Goal: Task Accomplishment & Management: Manage account settings

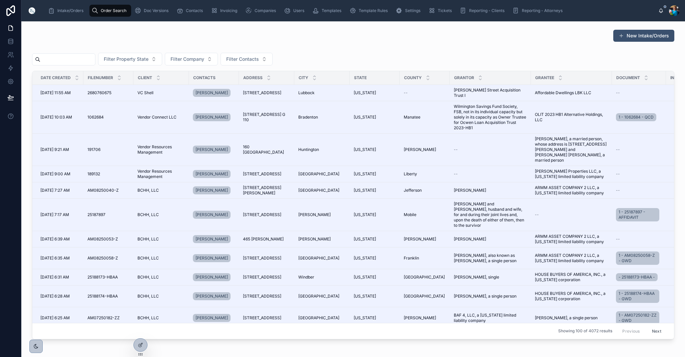
click at [92, 60] on input "text" at bounding box center [67, 59] width 55 height 9
paste input "**********"
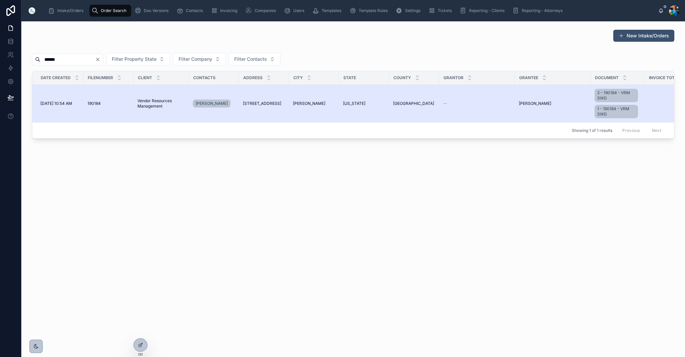
type input "******"
click at [249, 102] on span "[STREET_ADDRESS]" at bounding box center [261, 103] width 38 height 5
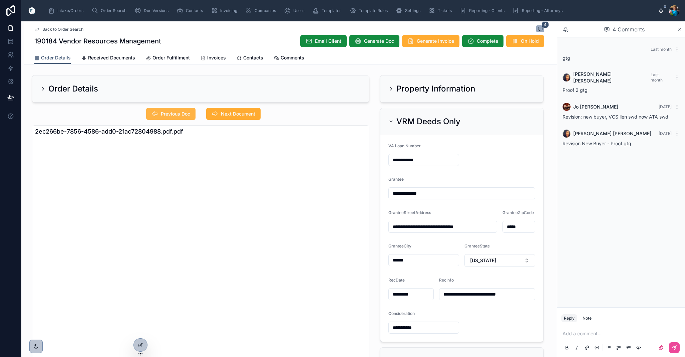
click at [179, 115] on span "Previous Doc" at bounding box center [175, 113] width 29 height 7
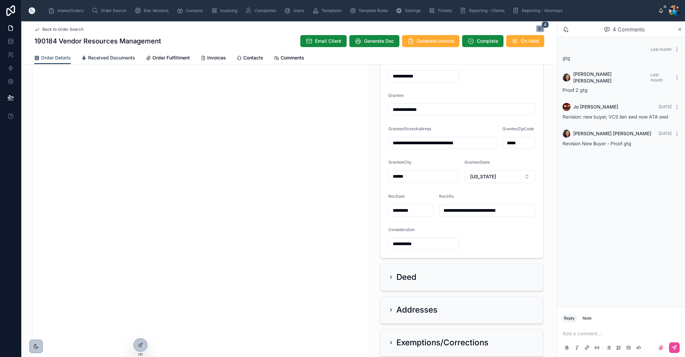
scroll to position [41, 0]
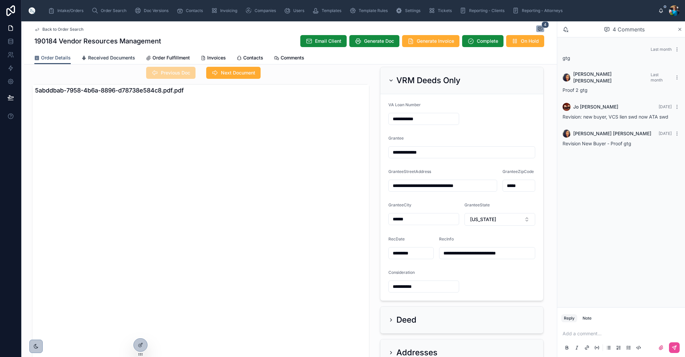
click at [97, 58] on span "Received Documents" at bounding box center [111, 57] width 47 height 7
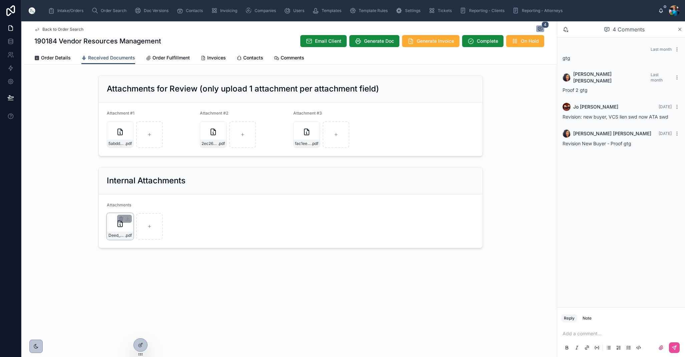
click at [127, 230] on div "Deed_Request-_Sunrise-(1) .pdf" at bounding box center [120, 226] width 27 height 27
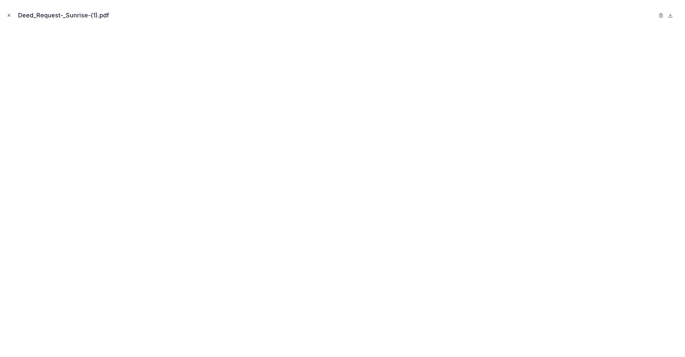
click at [7, 14] on icon "Close modal" at bounding box center [9, 15] width 5 height 5
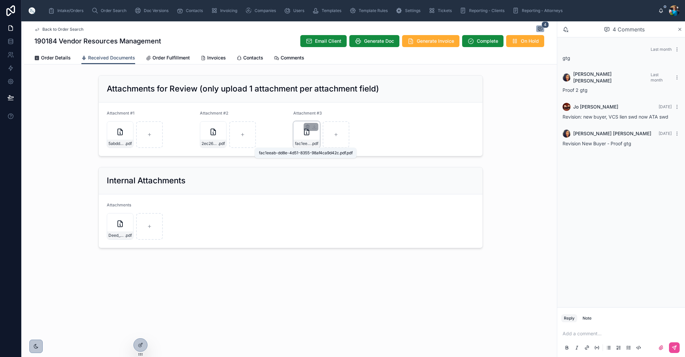
click at [306, 141] on span "fac1eeab-dd8e-4d51-8355-98af4ca9d42c.pdf" at bounding box center [303, 143] width 16 height 5
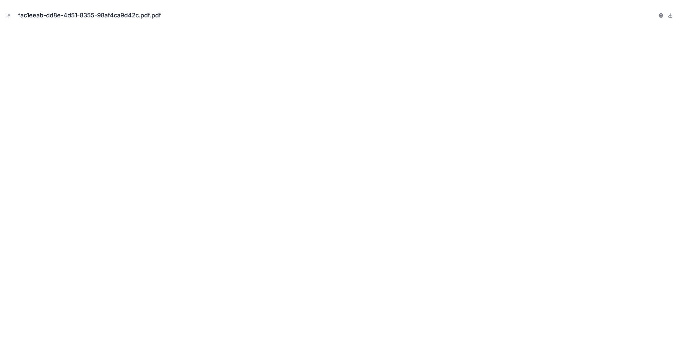
click at [8, 14] on icon "Close modal" at bounding box center [9, 15] width 5 height 5
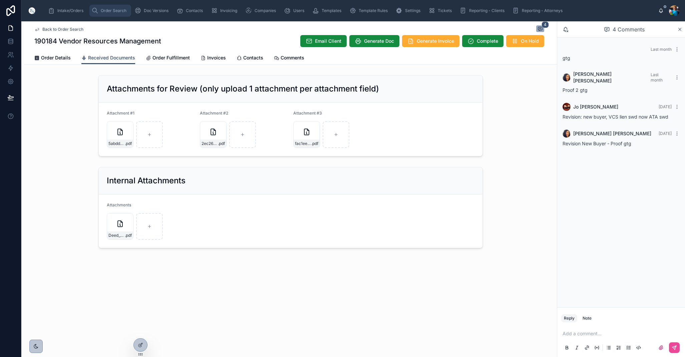
click at [103, 8] on span "Order Search" at bounding box center [114, 10] width 26 height 5
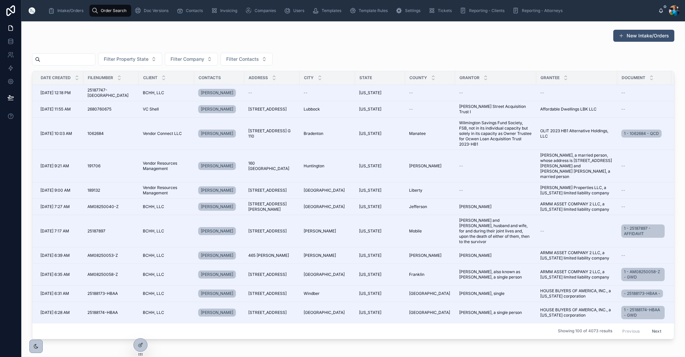
click at [86, 59] on input "text" at bounding box center [67, 59] width 55 height 9
paste input "*********"
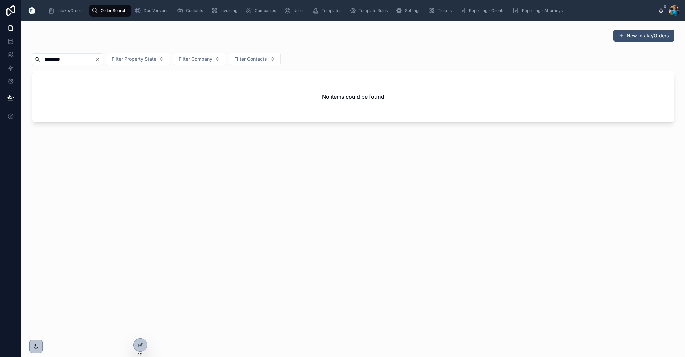
drag, startPoint x: 70, startPoint y: 58, endPoint x: 74, endPoint y: 65, distance: 8.5
click at [70, 59] on input "*********" at bounding box center [67, 59] width 55 height 9
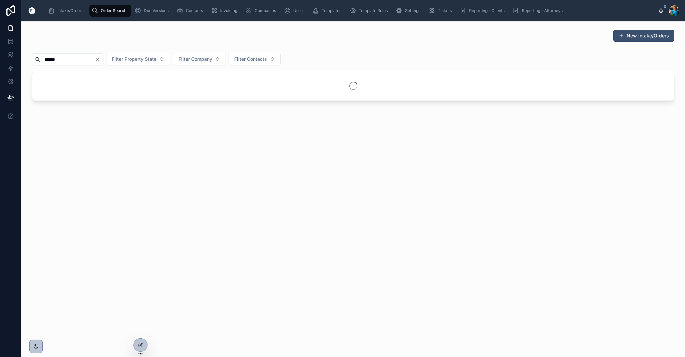
type input "******"
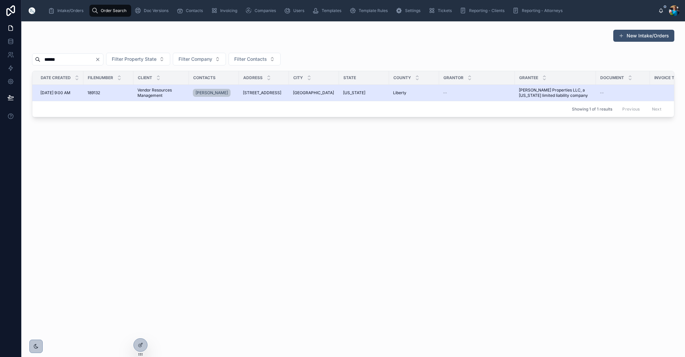
click at [269, 91] on span "[STREET_ADDRESS]" at bounding box center [262, 92] width 38 height 5
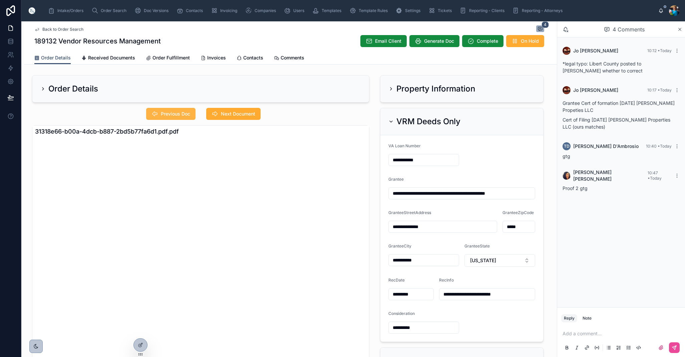
click at [178, 108] on button "Previous Doc" at bounding box center [170, 114] width 49 height 12
click at [391, 120] on icon at bounding box center [390, 121] width 5 height 5
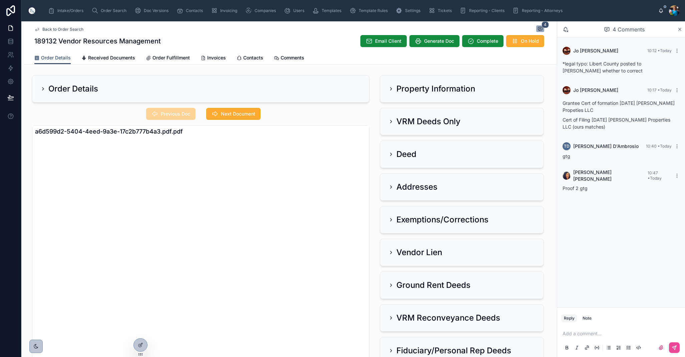
drag, startPoint x: 390, startPoint y: 88, endPoint x: 387, endPoint y: 99, distance: 12.0
click at [390, 88] on icon at bounding box center [390, 88] width 5 height 5
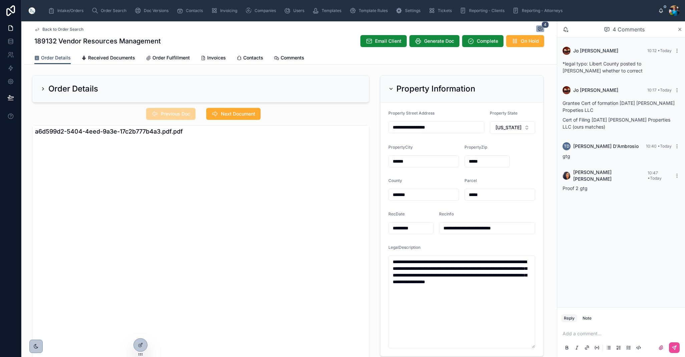
click at [569, 318] on button "Reply" at bounding box center [569, 318] width 16 height 8
click at [584, 334] on p at bounding box center [623, 333] width 120 height 7
click at [613, 334] on span "**********" at bounding box center [588, 333] width 51 height 5
click at [629, 333] on p "**********" at bounding box center [623, 333] width 120 height 7
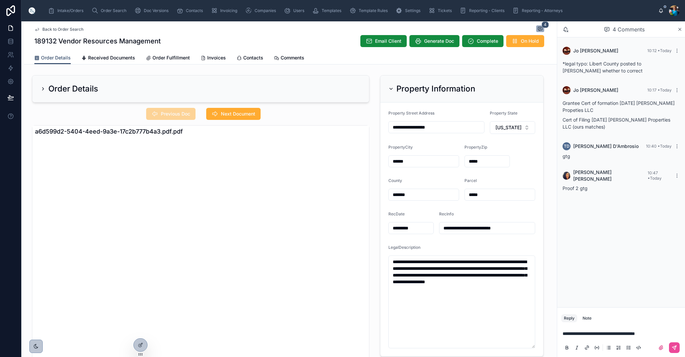
click at [618, 334] on span "**********" at bounding box center [599, 333] width 72 height 5
click at [657, 334] on p "**********" at bounding box center [623, 333] width 120 height 7
click at [678, 349] on button at bounding box center [674, 347] width 11 height 11
type textarea "**********"
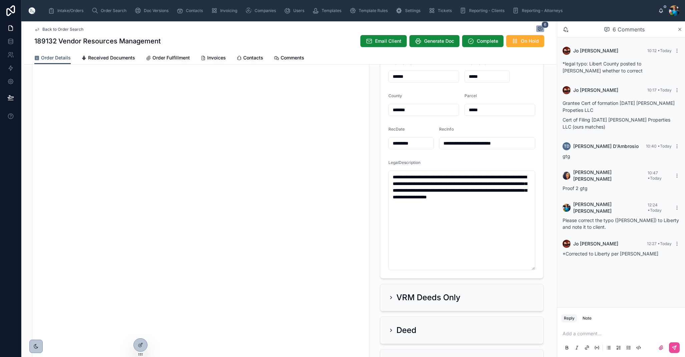
scroll to position [83, 0]
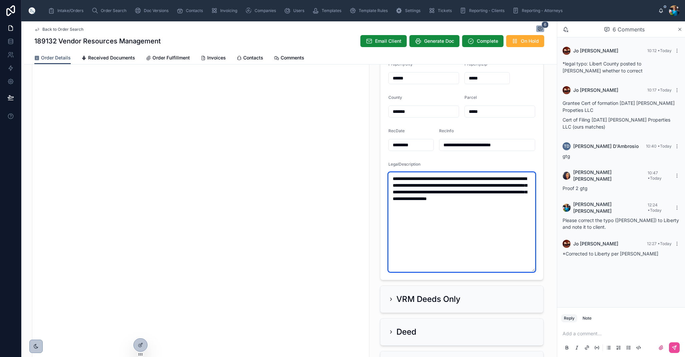
drag, startPoint x: 450, startPoint y: 204, endPoint x: 394, endPoint y: 174, distance: 63.6
click at [393, 177] on textarea "**********" at bounding box center [461, 221] width 147 height 99
drag, startPoint x: 446, startPoint y: 207, endPoint x: 390, endPoint y: 177, distance: 63.2
click at [390, 177] on textarea "**********" at bounding box center [461, 221] width 147 height 99
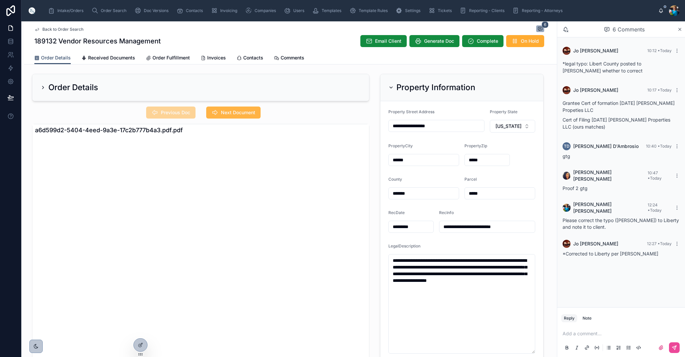
scroll to position [0, 0]
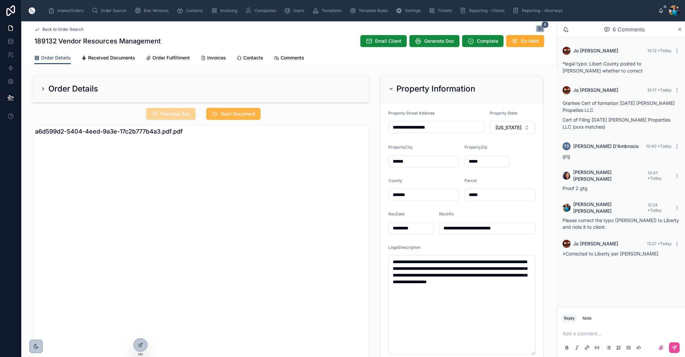
click at [245, 112] on button "Next Document" at bounding box center [233, 114] width 54 height 12
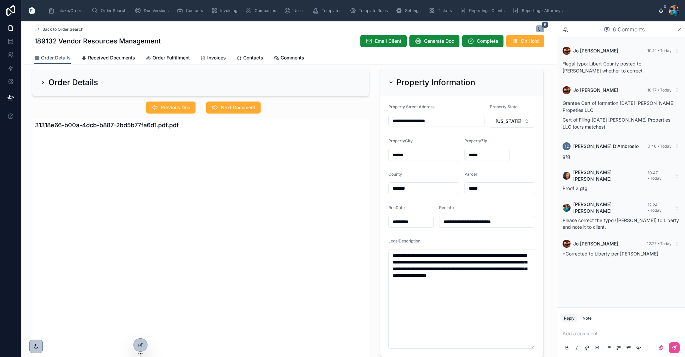
drag, startPoint x: 391, startPoint y: 81, endPoint x: 395, endPoint y: 94, distance: 13.7
click at [391, 83] on icon at bounding box center [390, 82] width 5 height 5
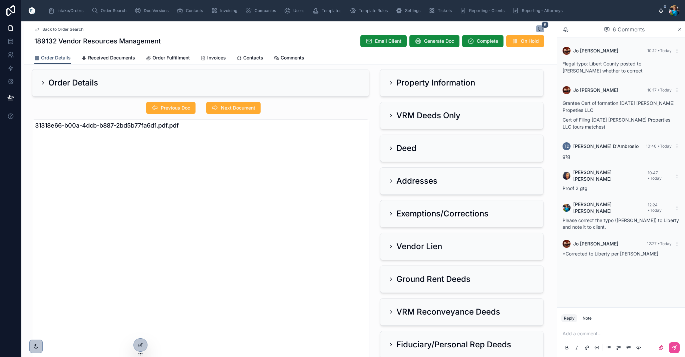
click at [390, 115] on icon at bounding box center [390, 115] width 5 height 5
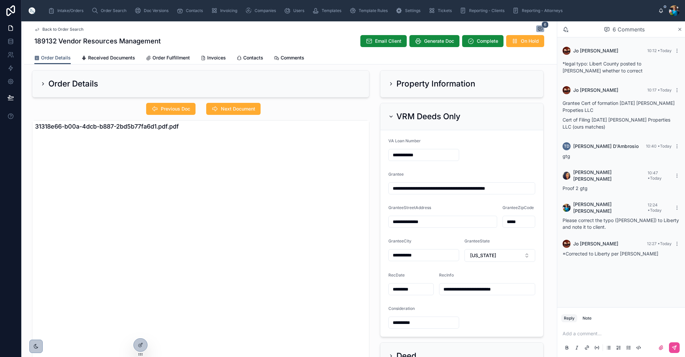
drag, startPoint x: 392, startPoint y: 114, endPoint x: 389, endPoint y: 132, distance: 18.2
click at [392, 114] on icon at bounding box center [390, 116] width 5 height 5
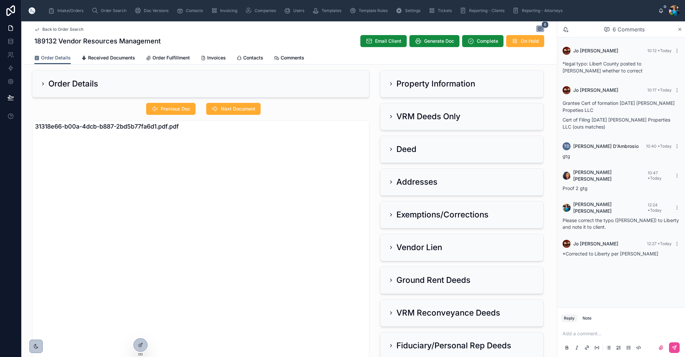
click at [389, 180] on icon at bounding box center [390, 181] width 5 height 5
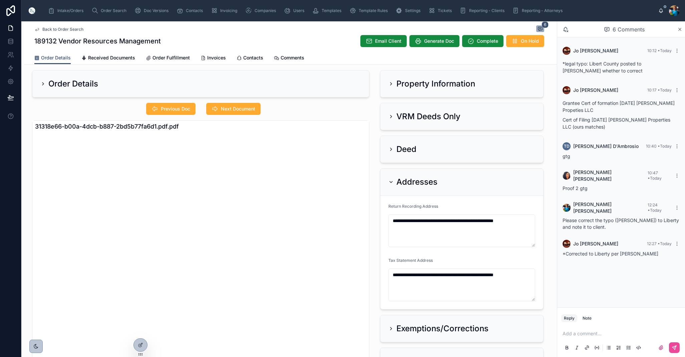
click at [390, 181] on icon at bounding box center [390, 181] width 5 height 5
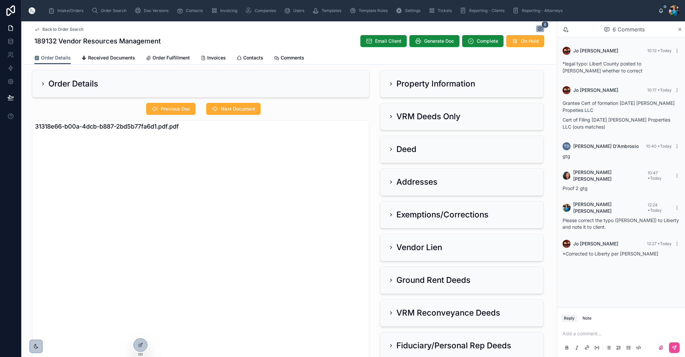
drag, startPoint x: 391, startPoint y: 116, endPoint x: 385, endPoint y: 125, distance: 11.0
click at [391, 116] on icon at bounding box center [390, 116] width 5 height 5
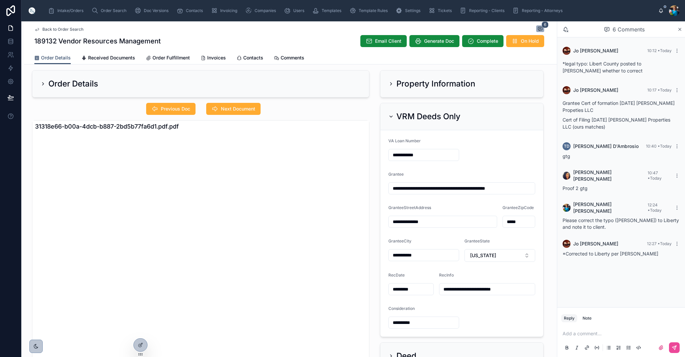
scroll to position [5, 0]
click at [392, 116] on icon at bounding box center [391, 116] width 3 height 1
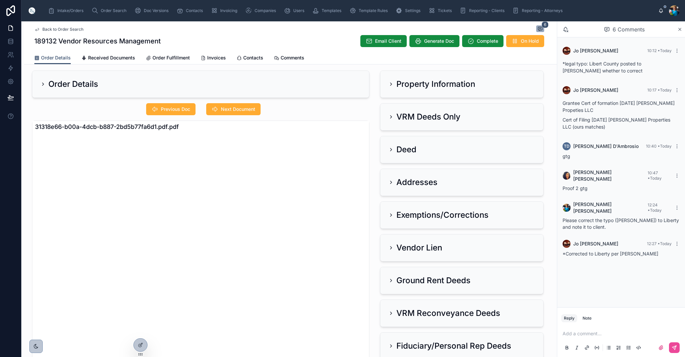
click at [391, 248] on icon at bounding box center [390, 247] width 5 height 5
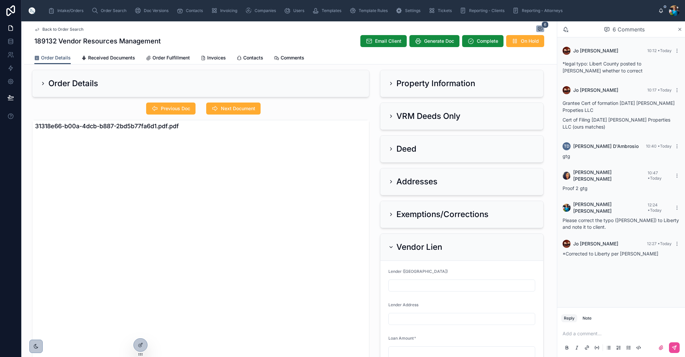
scroll to position [6, 0]
click at [391, 248] on icon at bounding box center [390, 245] width 5 height 5
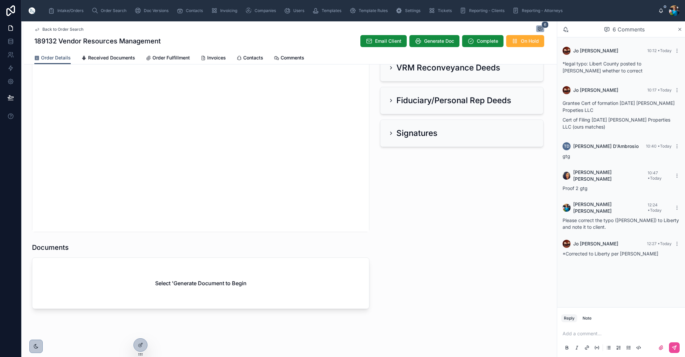
scroll to position [250, 0]
click at [445, 43] on span "Generate Doc" at bounding box center [439, 41] width 30 height 7
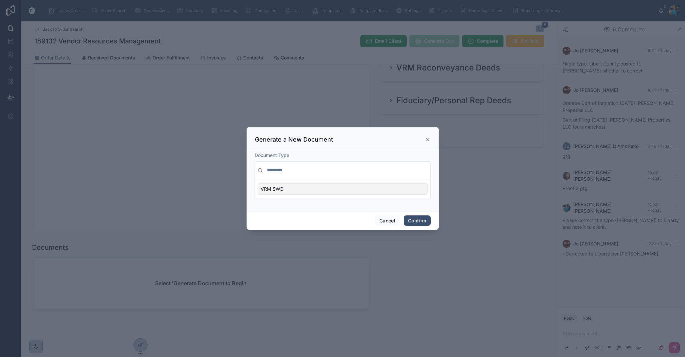
click at [384, 189] on div "VRM SWD" at bounding box center [343, 188] width 170 height 11
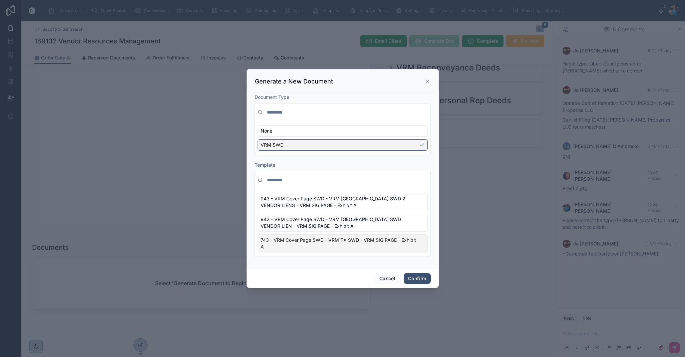
click at [419, 248] on div "743 - VRM Cover Page SWD - VRM TX SWD - VRM SIG PAGE - Exhibit A" at bounding box center [343, 243] width 170 height 18
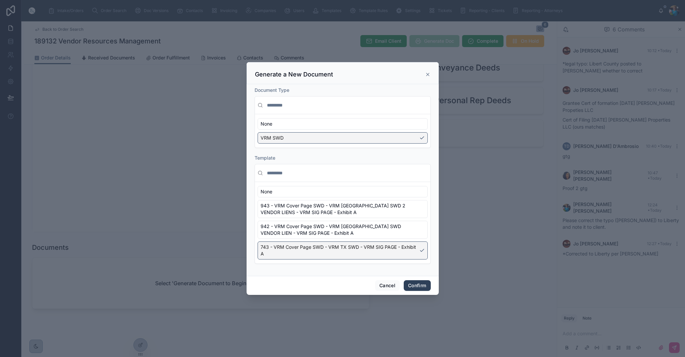
click at [414, 287] on button "Confirm" at bounding box center [417, 285] width 27 height 11
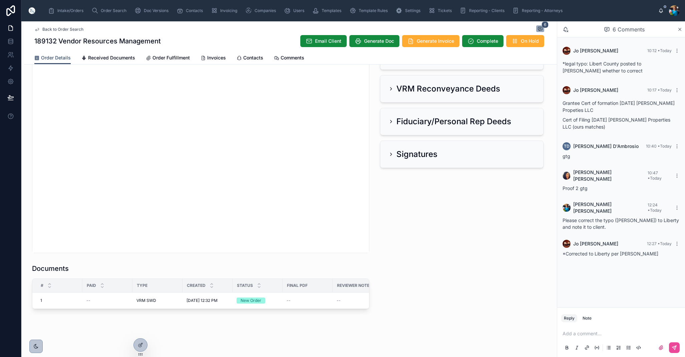
scroll to position [0, 0]
click at [273, 292] on span "Edit" at bounding box center [271, 292] width 7 height 5
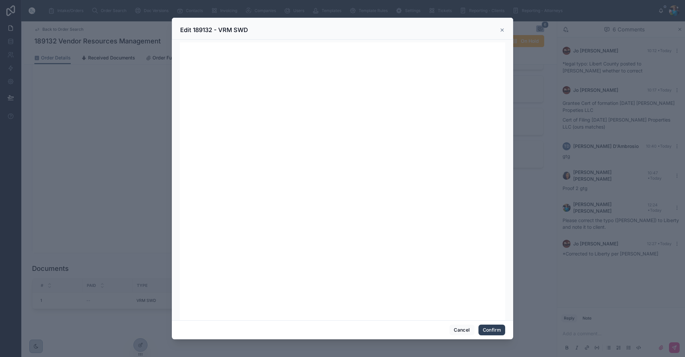
click at [489, 330] on button "Confirm" at bounding box center [492, 329] width 27 height 11
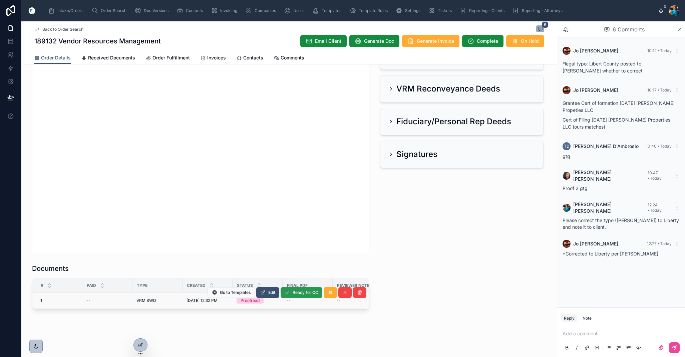
click at [302, 292] on span "Ready for QC" at bounding box center [306, 292] width 26 height 5
click at [294, 295] on span "Finalize Document" at bounding box center [300, 292] width 35 height 5
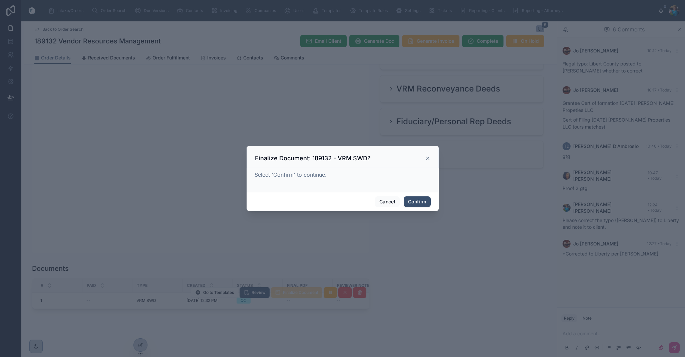
drag, startPoint x: 412, startPoint y: 199, endPoint x: 407, endPoint y: 222, distance: 23.1
click at [411, 201] on button "Confirm" at bounding box center [417, 201] width 27 height 11
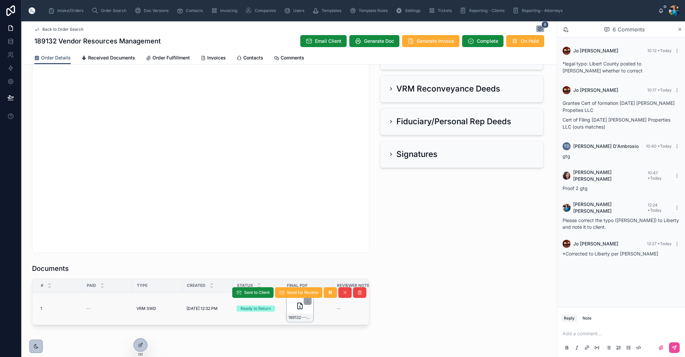
click at [308, 313] on div "189132---VRM-SWD" at bounding box center [300, 308] width 27 height 27
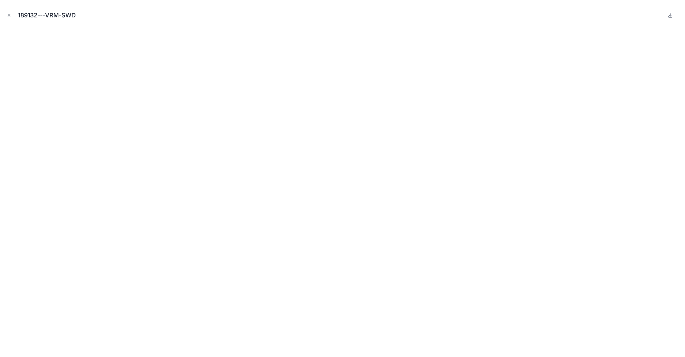
click at [10, 15] on icon "Close modal" at bounding box center [9, 15] width 5 height 5
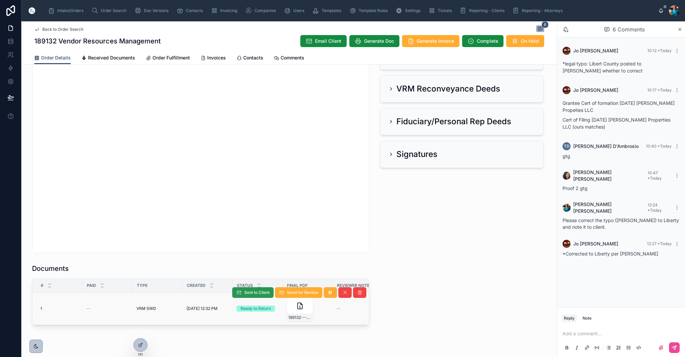
click at [254, 293] on span "Sent to Client" at bounding box center [256, 292] width 25 height 5
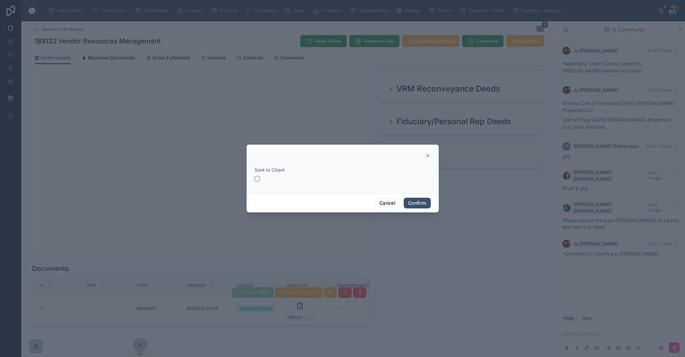
drag, startPoint x: 256, startPoint y: 178, endPoint x: 278, endPoint y: 190, distance: 24.9
click at [256, 179] on button "button" at bounding box center [257, 178] width 5 height 5
click at [413, 203] on button "Confirm" at bounding box center [417, 203] width 27 height 11
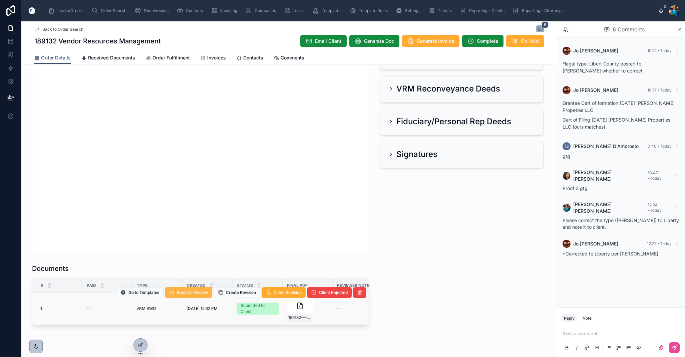
click at [191, 292] on span "Send for Review" at bounding box center [192, 292] width 31 height 5
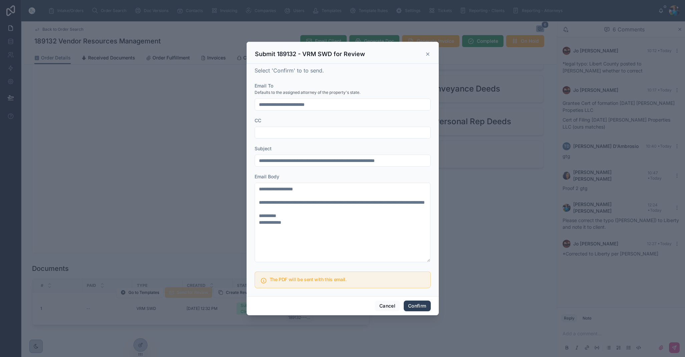
click at [422, 303] on button "Confirm" at bounding box center [417, 305] width 27 height 11
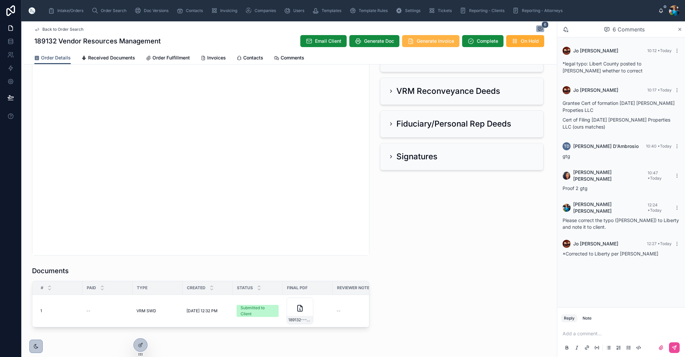
click at [428, 43] on span "Generate Invoice" at bounding box center [435, 41] width 37 height 7
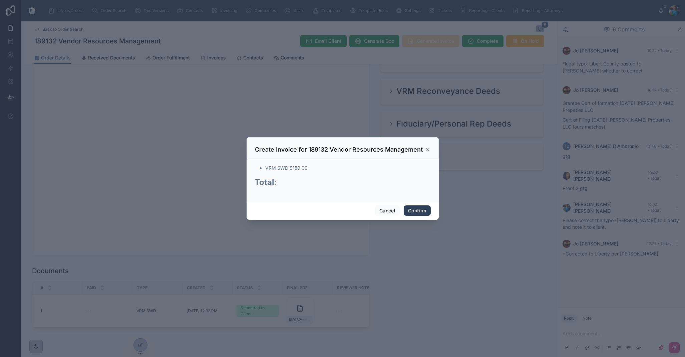
click at [409, 211] on button "Confirm" at bounding box center [417, 210] width 27 height 11
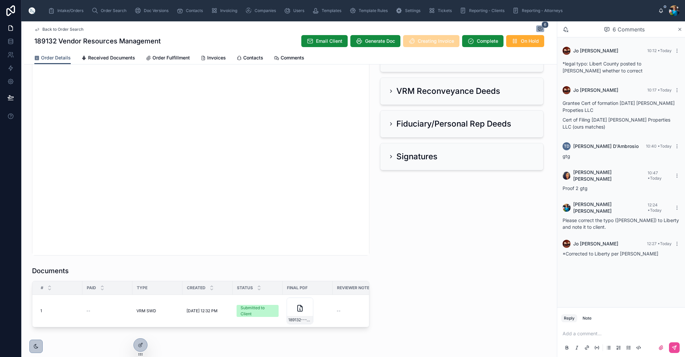
drag, startPoint x: 208, startPoint y: 57, endPoint x: 215, endPoint y: 69, distance: 13.7
click at [208, 57] on span "Invoices" at bounding box center [216, 57] width 19 height 7
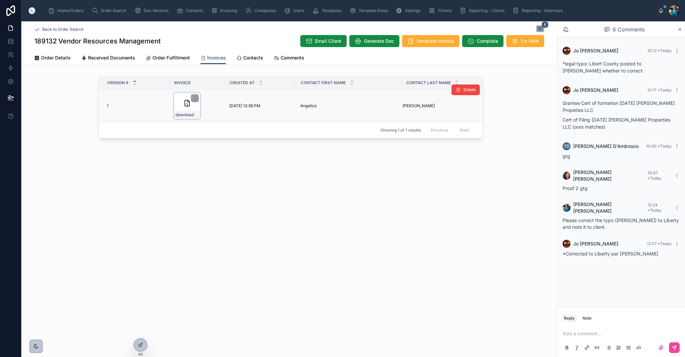
drag, startPoint x: 192, startPoint y: 96, endPoint x: 188, endPoint y: 99, distance: 4.4
click at [192, 97] on div at bounding box center [195, 98] width 8 height 8
click at [196, 98] on icon at bounding box center [195, 98] width 2 height 1
click at [110, 10] on span "Order Search" at bounding box center [114, 10] width 26 height 5
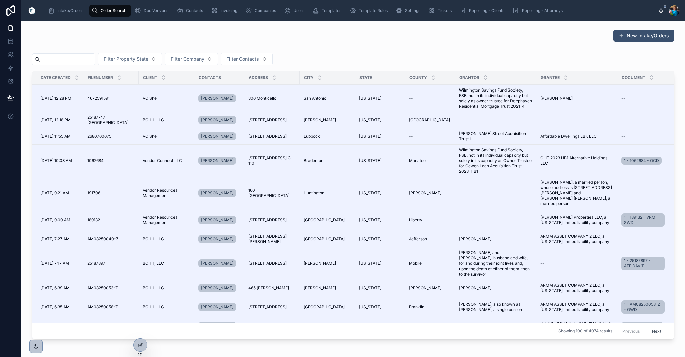
click at [95, 59] on input "text" at bounding box center [67, 59] width 55 height 9
paste input "******"
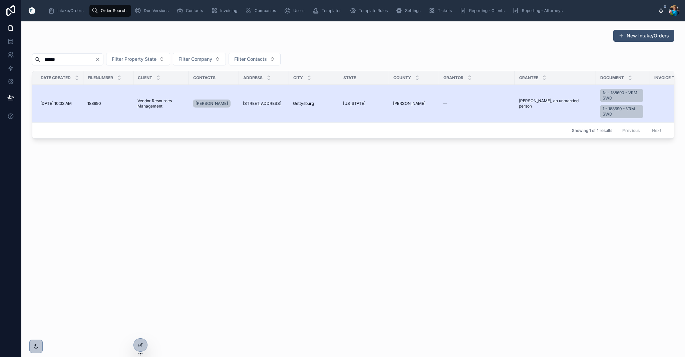
type input "******"
click at [314, 102] on span "Gettysburg" at bounding box center [303, 103] width 21 height 5
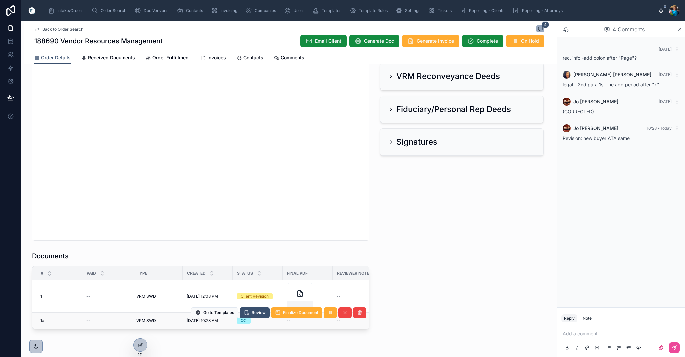
scroll to position [241, 0]
click at [104, 55] on span "Received Documents" at bounding box center [111, 57] width 47 height 7
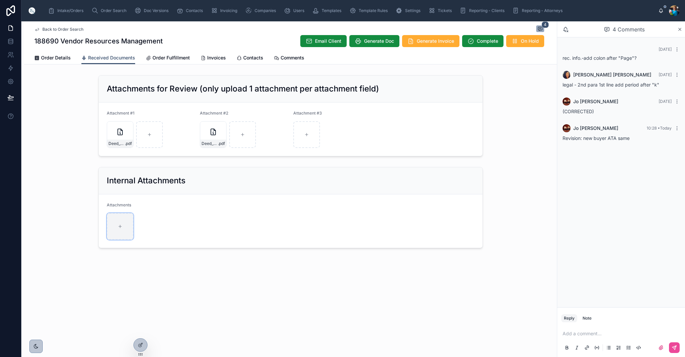
click at [115, 221] on div at bounding box center [120, 226] width 27 height 27
click at [220, 136] on div "Deed_Request-_Chambersburg .pdf" at bounding box center [213, 134] width 27 height 27
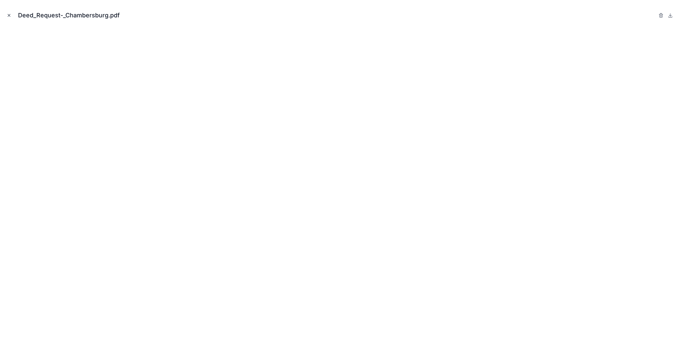
click at [10, 15] on icon "Close modal" at bounding box center [9, 15] width 5 height 5
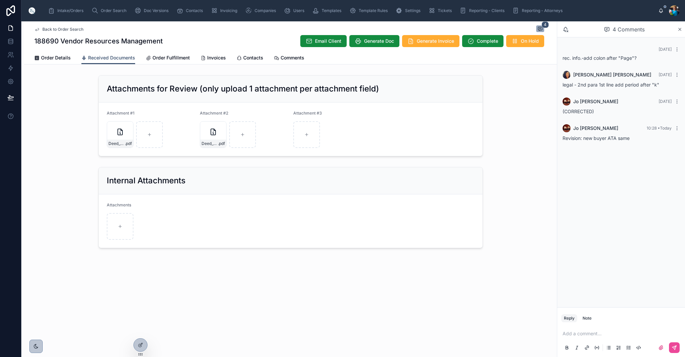
click at [389, 237] on form "Attachments" at bounding box center [291, 220] width 384 height 53
click at [53, 57] on span "Order Details" at bounding box center [56, 57] width 30 height 7
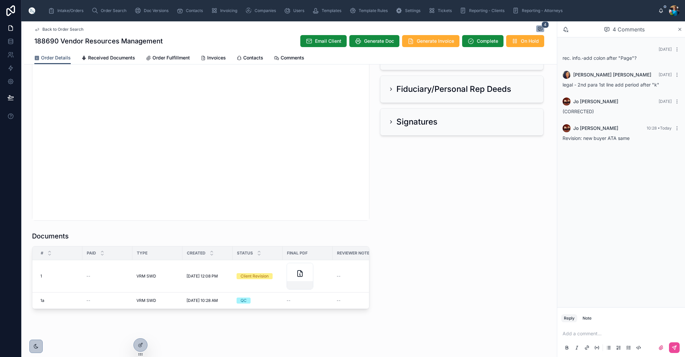
scroll to position [261, 0]
click at [256, 295] on span "Review" at bounding box center [259, 292] width 14 height 5
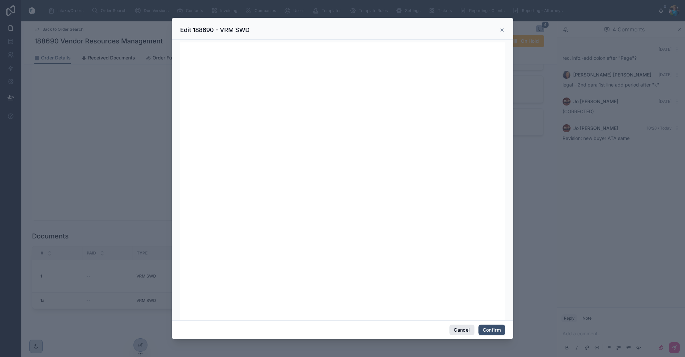
click at [457, 330] on button "Cancel" at bounding box center [461, 329] width 25 height 11
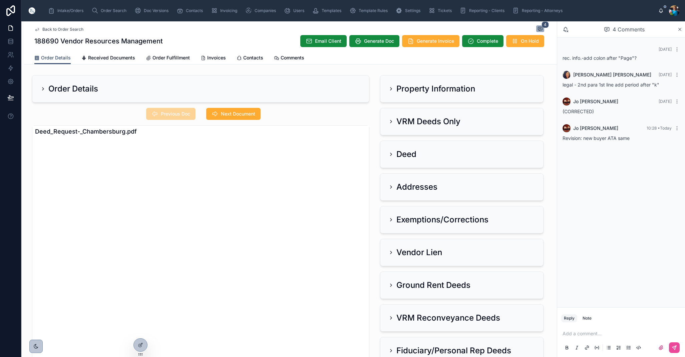
scroll to position [0, 0]
click at [103, 57] on span "Received Documents" at bounding box center [111, 57] width 47 height 7
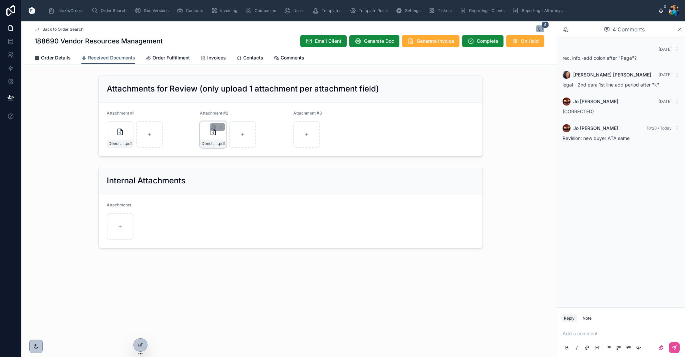
click at [223, 138] on div "Deed_Request-_Chambersburg .pdf" at bounding box center [213, 134] width 27 height 27
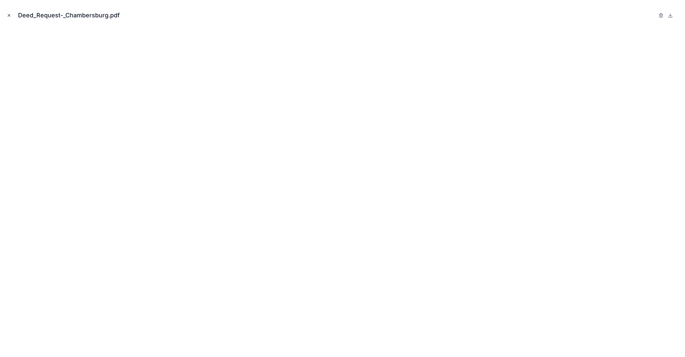
click at [10, 14] on icon "Close modal" at bounding box center [9, 15] width 5 height 5
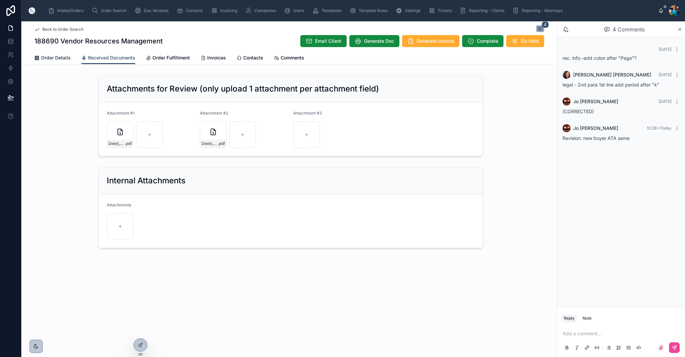
click at [65, 60] on span "Order Details" at bounding box center [56, 57] width 30 height 7
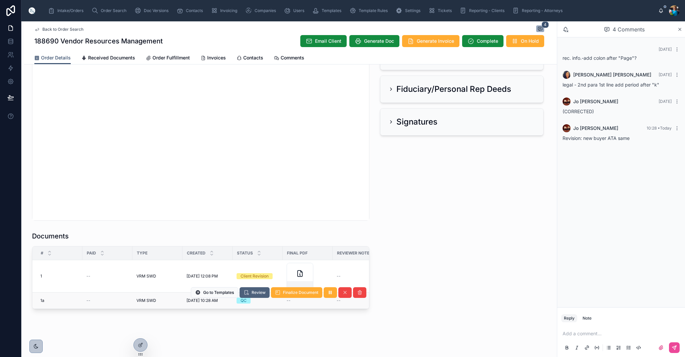
click at [254, 290] on span "Review" at bounding box center [259, 292] width 14 height 5
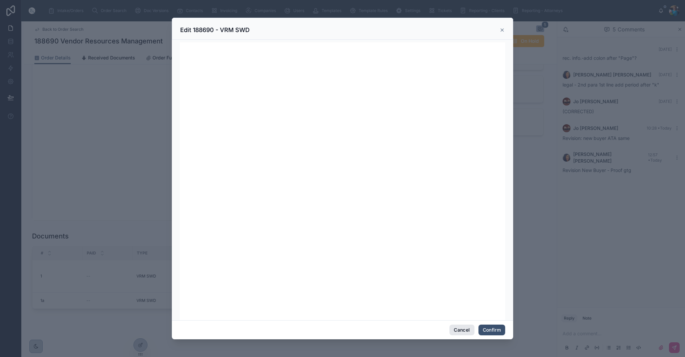
click at [464, 329] on button "Cancel" at bounding box center [461, 329] width 25 height 11
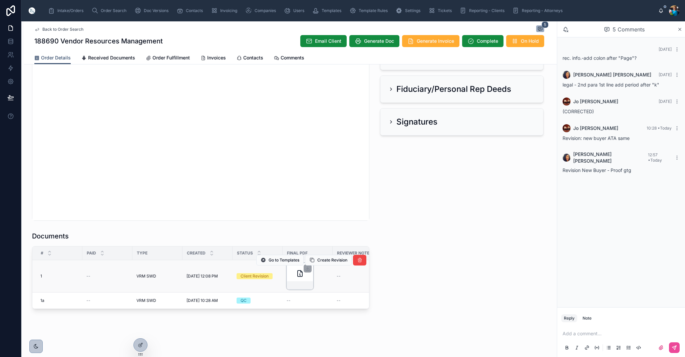
click at [306, 278] on div at bounding box center [300, 276] width 27 height 27
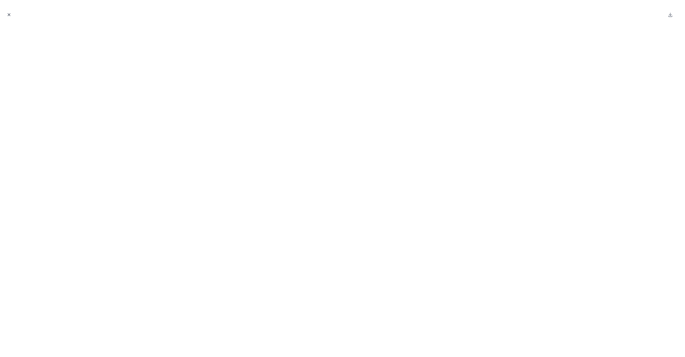
click at [10, 14] on icon "Close modal" at bounding box center [9, 15] width 2 height 2
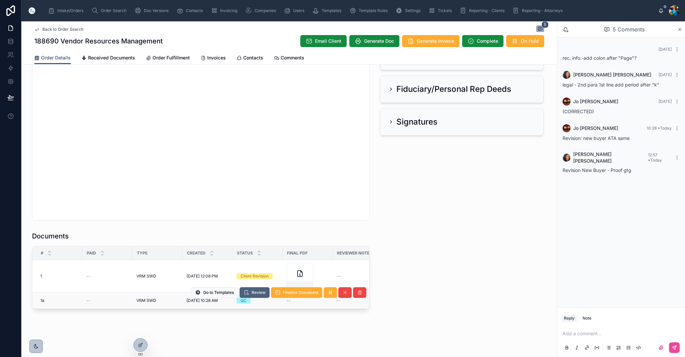
click at [255, 293] on span "Review" at bounding box center [259, 292] width 14 height 5
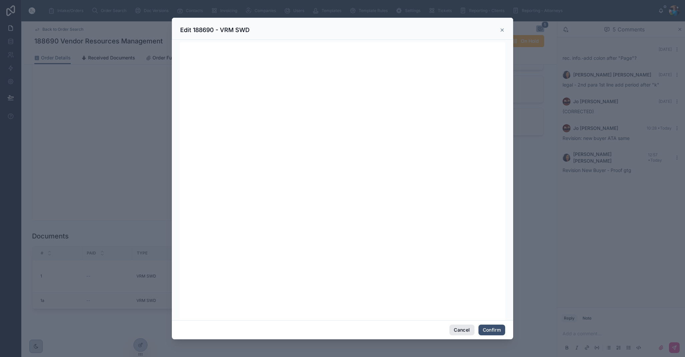
click at [460, 330] on button "Cancel" at bounding box center [461, 329] width 25 height 11
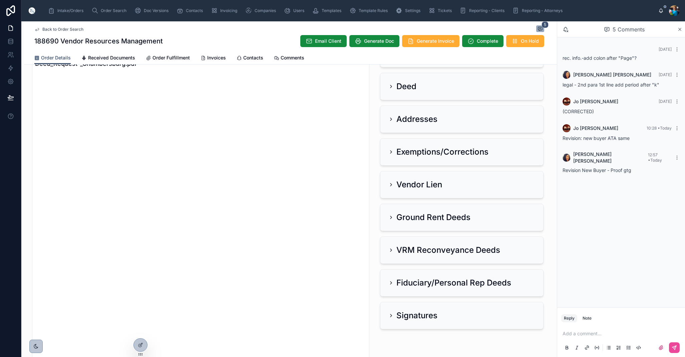
scroll to position [66, 0]
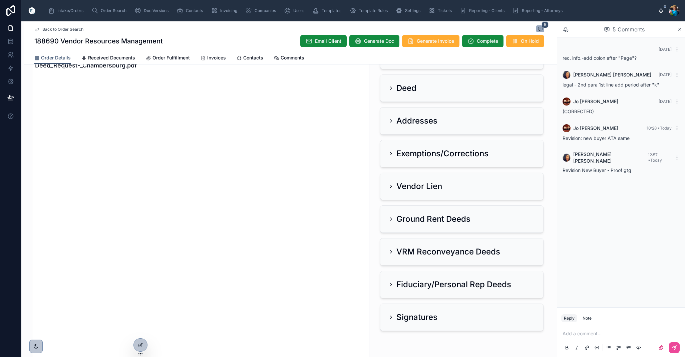
click at [391, 121] on icon at bounding box center [390, 120] width 5 height 5
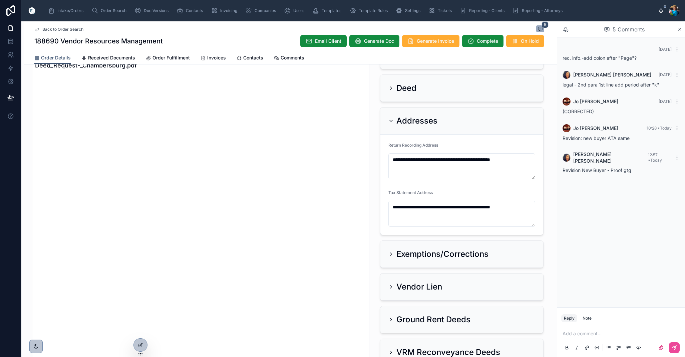
scroll to position [0, 0]
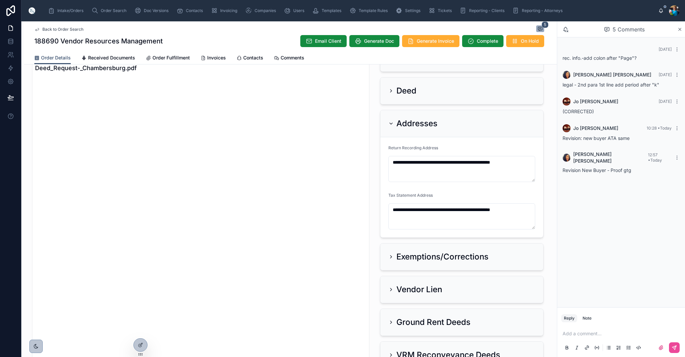
click at [391, 121] on icon at bounding box center [390, 123] width 5 height 5
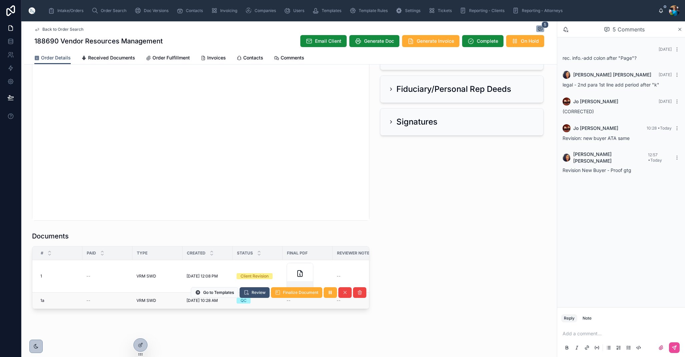
scroll to position [261, 0]
click at [259, 293] on span "Review" at bounding box center [259, 292] width 14 height 5
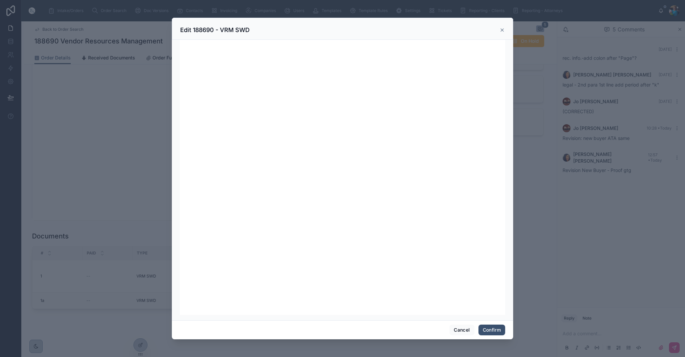
scroll to position [0, 0]
click at [496, 328] on button "Confirm" at bounding box center [492, 329] width 27 height 11
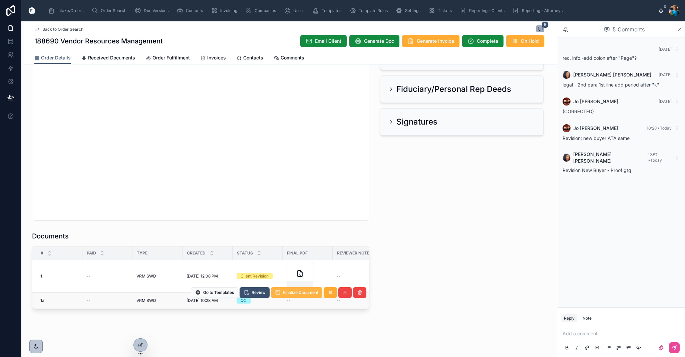
click at [298, 293] on span "Finalize Document" at bounding box center [300, 292] width 35 height 5
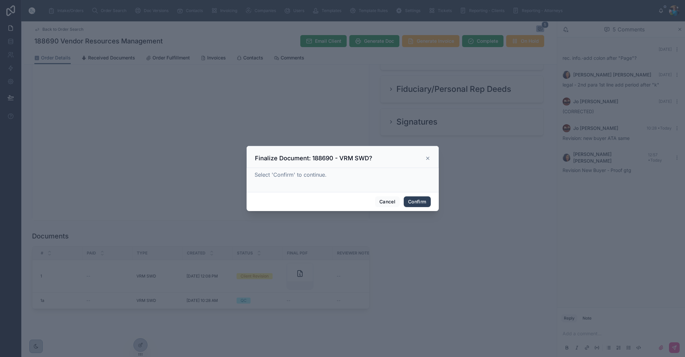
click at [414, 204] on button "Confirm" at bounding box center [417, 201] width 27 height 11
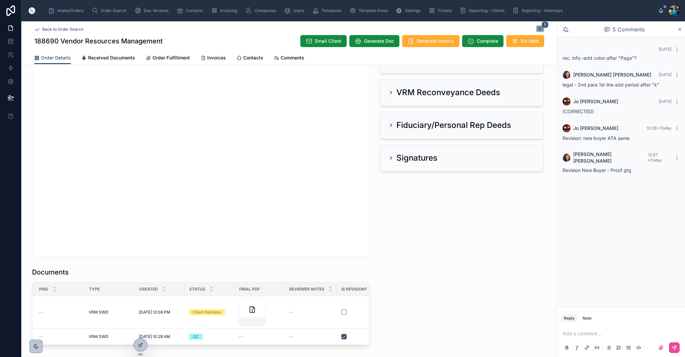
scroll to position [223, 0]
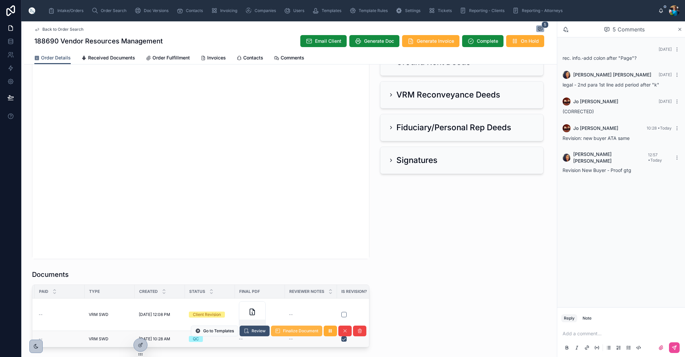
click at [299, 333] on span "Finalize Document" at bounding box center [300, 330] width 35 height 5
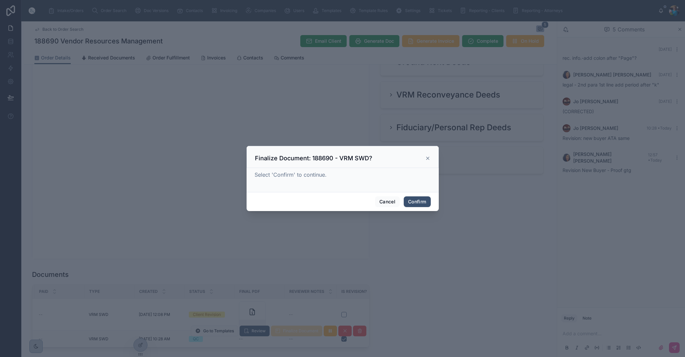
scroll to position [0, 47]
click at [423, 201] on button "Confirm" at bounding box center [417, 201] width 27 height 11
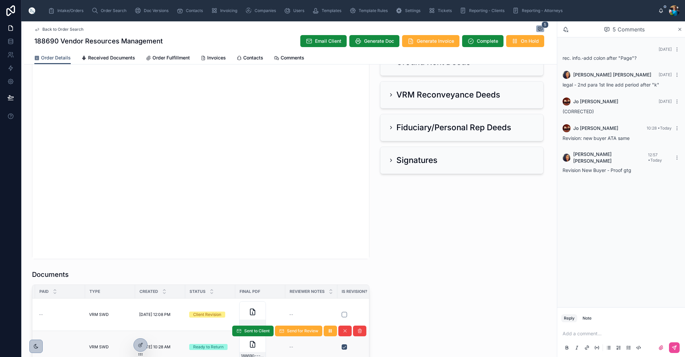
click at [260, 346] on div "Sent to Client Send for Review" at bounding box center [299, 331] width 134 height 32
click at [260, 350] on div "188690---VRM-SWD" at bounding box center [254, 346] width 27 height 27
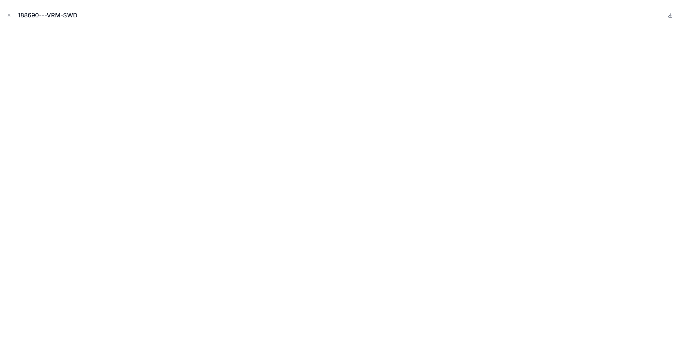
click at [8, 14] on icon "Close modal" at bounding box center [9, 15] width 5 height 5
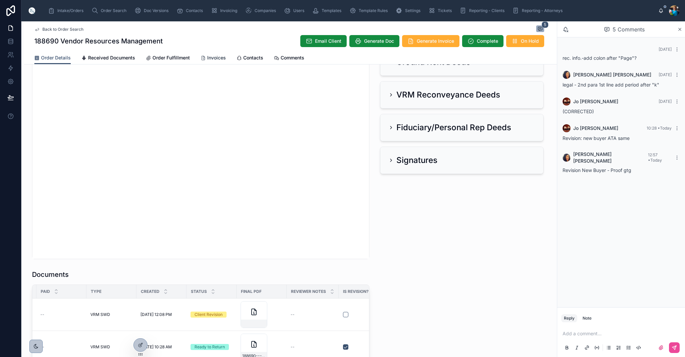
click at [217, 56] on span "Invoices" at bounding box center [216, 57] width 19 height 7
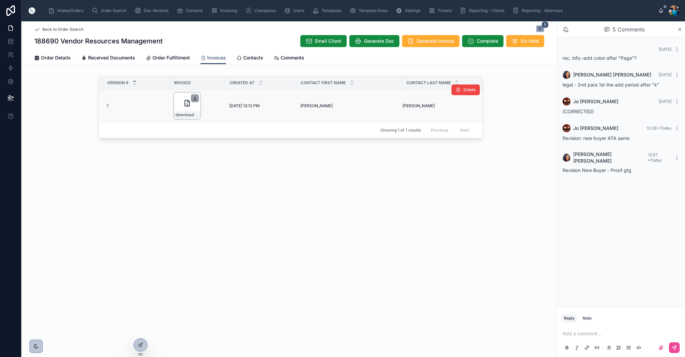
click at [195, 98] on icon at bounding box center [194, 97] width 5 height 5
click at [579, 328] on div "Add a comment..." at bounding box center [621, 340] width 120 height 28
click at [583, 333] on p at bounding box center [623, 333] width 120 height 7
click at [680, 349] on div at bounding box center [621, 347] width 120 height 13
click at [677, 349] on button at bounding box center [674, 347] width 11 height 11
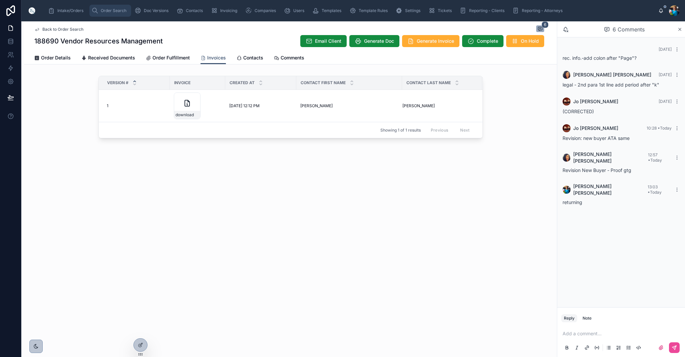
click at [102, 7] on div "Order Search" at bounding box center [110, 10] width 38 height 11
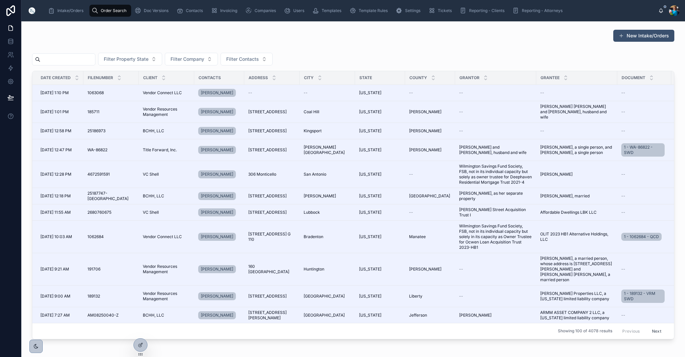
click at [59, 61] on input "text" at bounding box center [67, 59] width 55 height 9
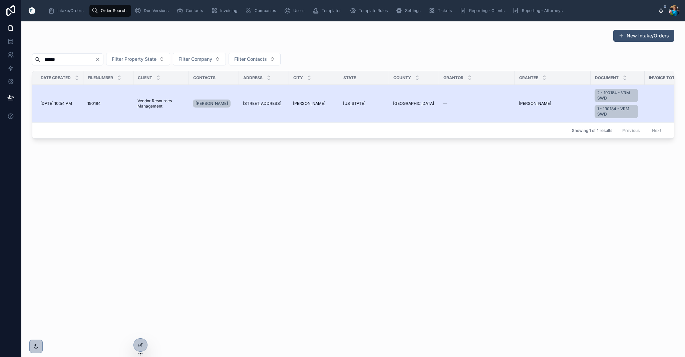
type input "******"
click at [266, 103] on span "[STREET_ADDRESS]" at bounding box center [262, 103] width 38 height 5
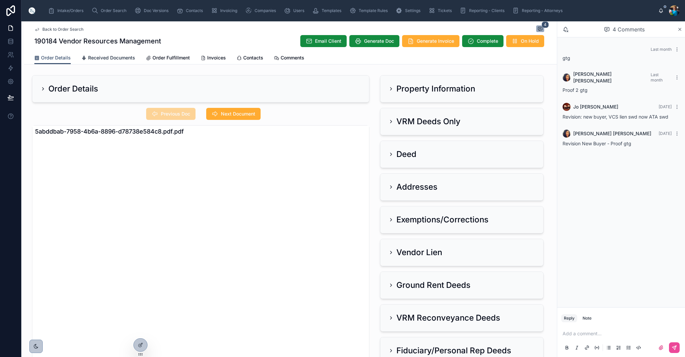
click at [112, 56] on span "Received Documents" at bounding box center [111, 57] width 47 height 7
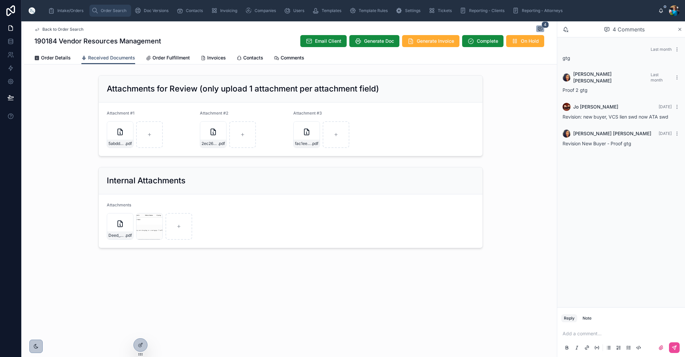
click at [106, 14] on div "Order Search" at bounding box center [110, 10] width 38 height 11
